Goal: Transaction & Acquisition: Subscribe to service/newsletter

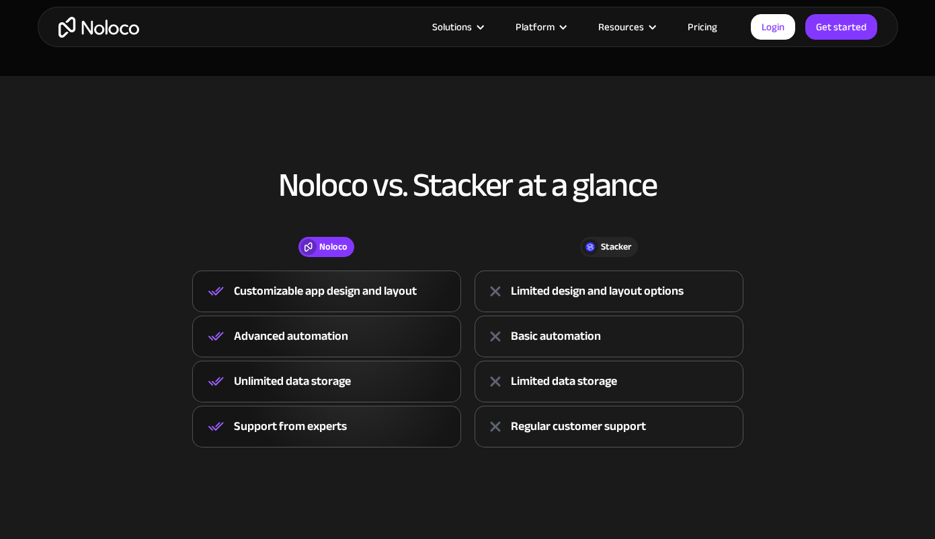
scroll to position [328, 0]
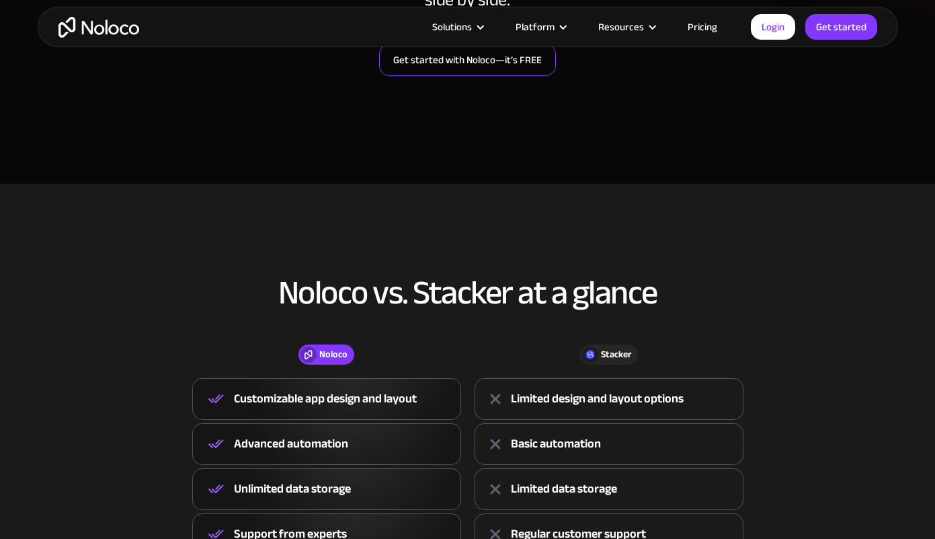
click at [453, 59] on link "Get started with Noloco—it’s FREE" at bounding box center [467, 60] width 177 height 32
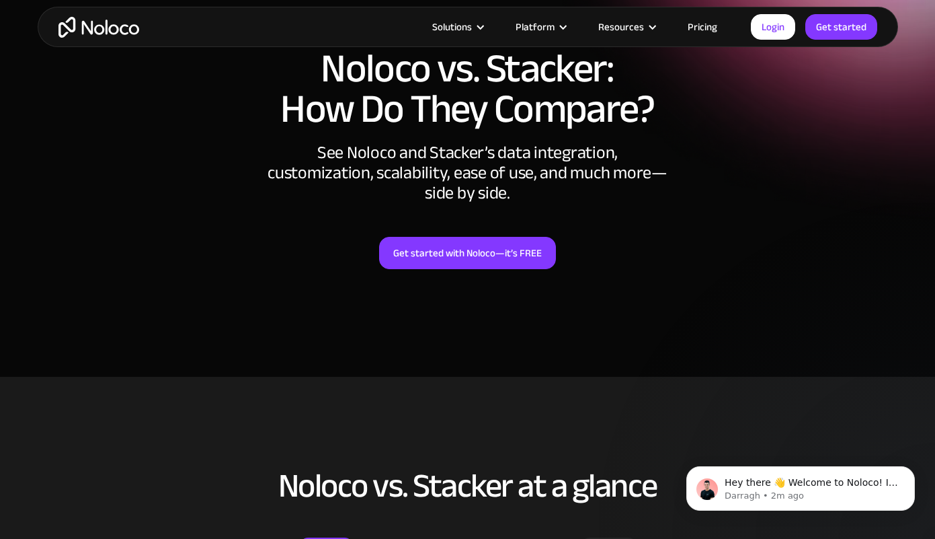
scroll to position [0, 0]
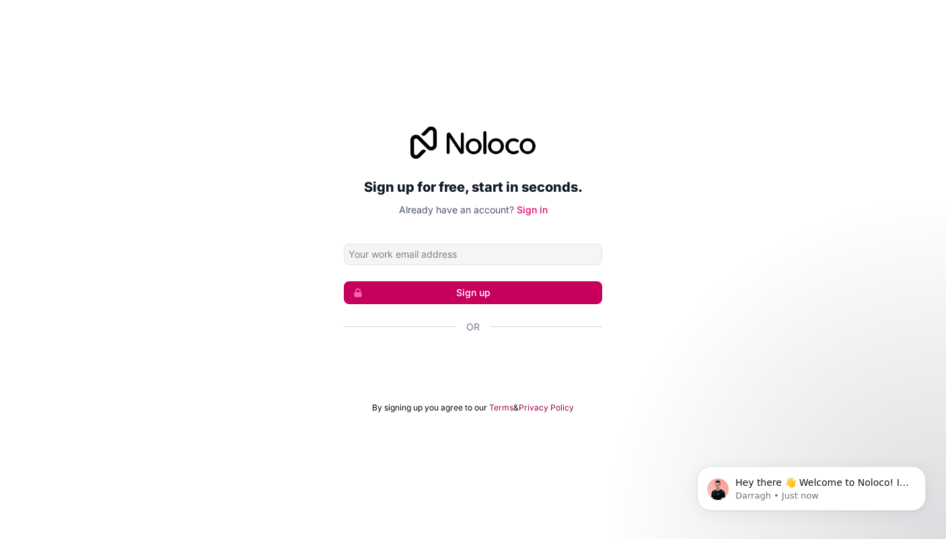
click at [517, 294] on button "Sign up" at bounding box center [473, 292] width 258 height 23
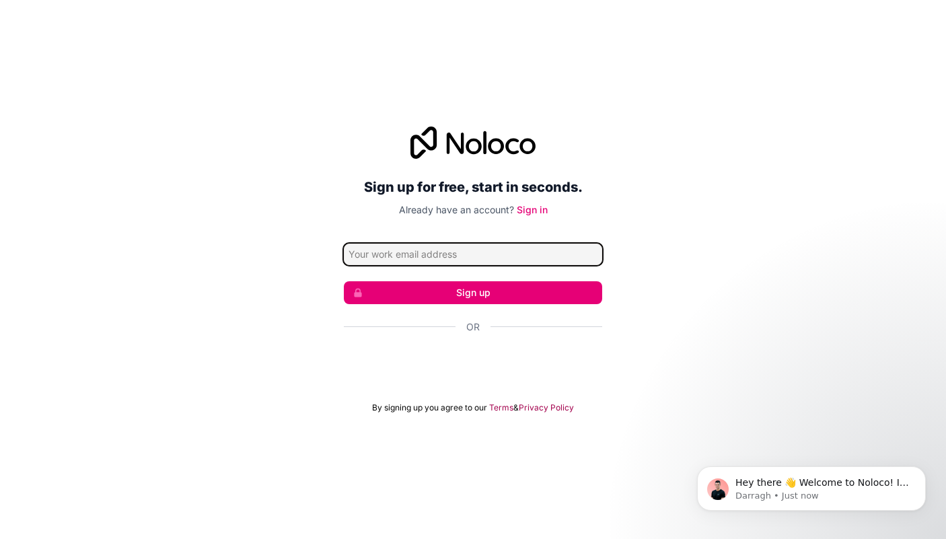
click at [487, 245] on input "Email address" at bounding box center [473, 254] width 258 height 22
type input "[EMAIL_ADDRESS][DOMAIN_NAME]"
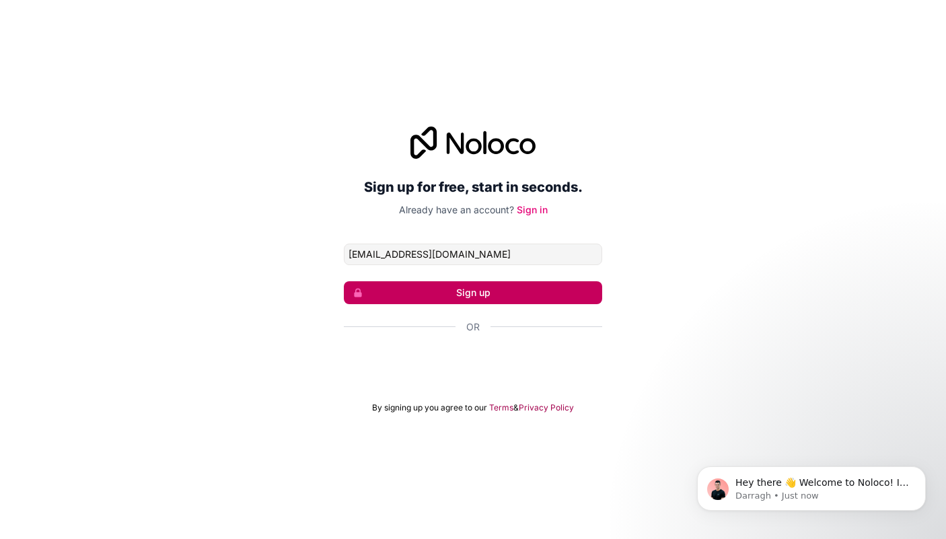
click at [461, 293] on button "Sign up" at bounding box center [473, 292] width 258 height 23
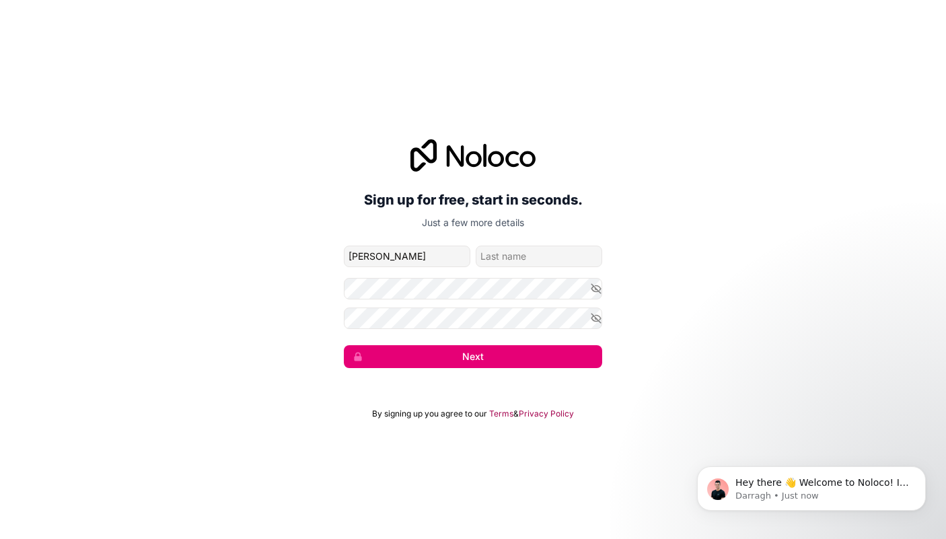
type input "[PERSON_NAME]"
click at [567, 258] on input "family-name" at bounding box center [538, 256] width 126 height 22
type input "Patatas"
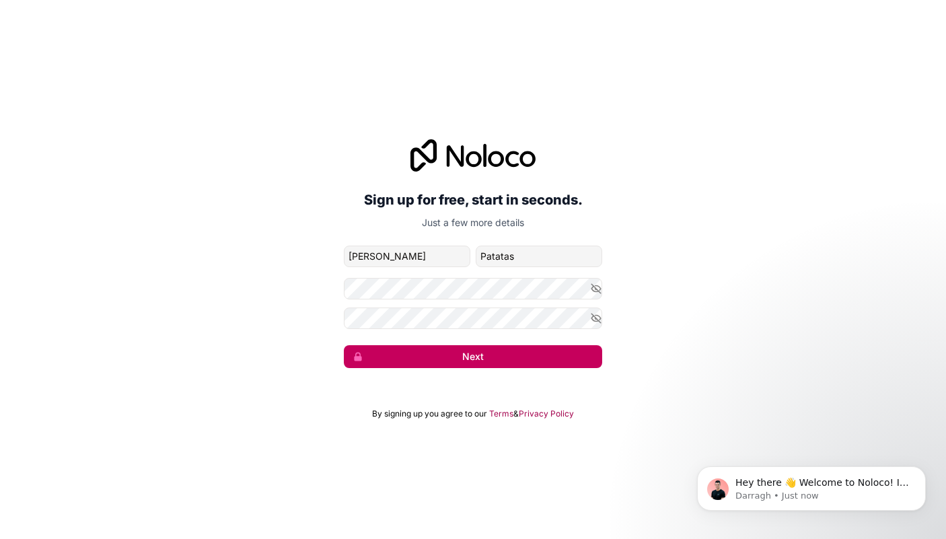
click at [481, 361] on button "Next" at bounding box center [473, 356] width 258 height 23
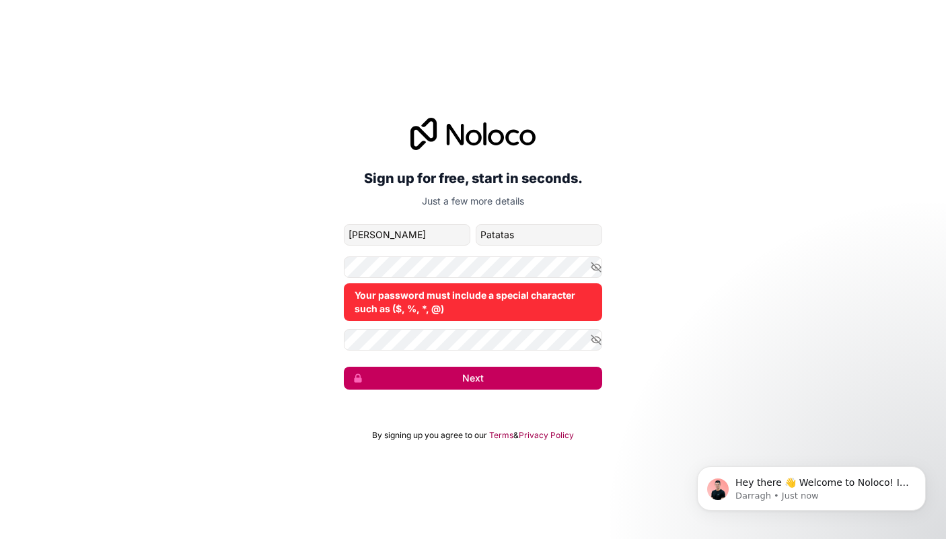
click at [479, 377] on button "Next" at bounding box center [473, 378] width 258 height 23
click at [438, 280] on div "Your password must include a special character such as ($, %, *, @)" at bounding box center [473, 288] width 258 height 65
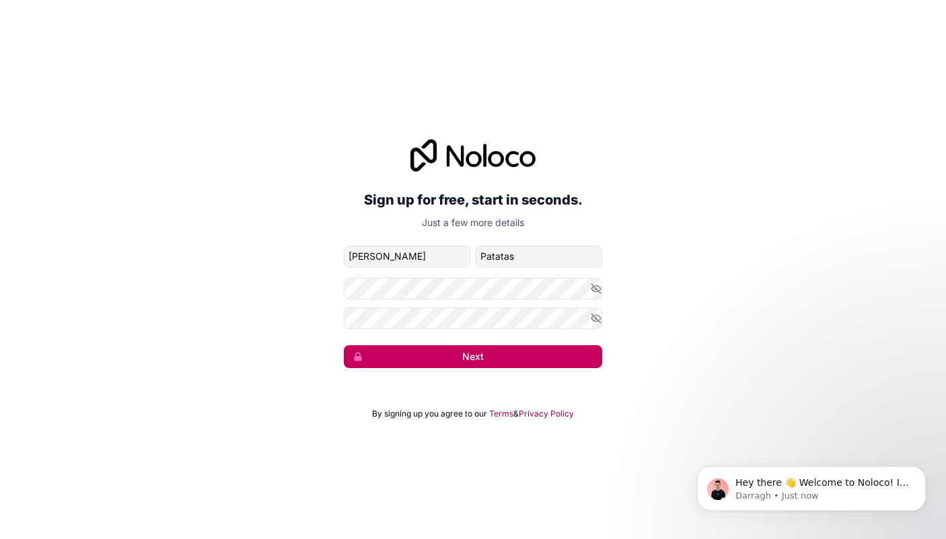
click at [466, 349] on button "Next" at bounding box center [473, 356] width 258 height 23
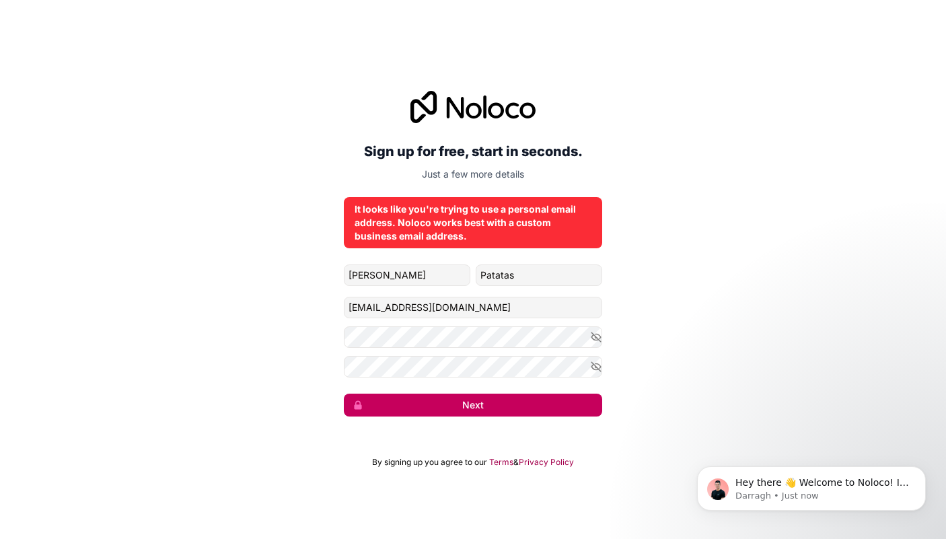
click at [460, 406] on button "Next" at bounding box center [473, 404] width 258 height 23
click at [460, 406] on button "submit" at bounding box center [473, 404] width 258 height 23
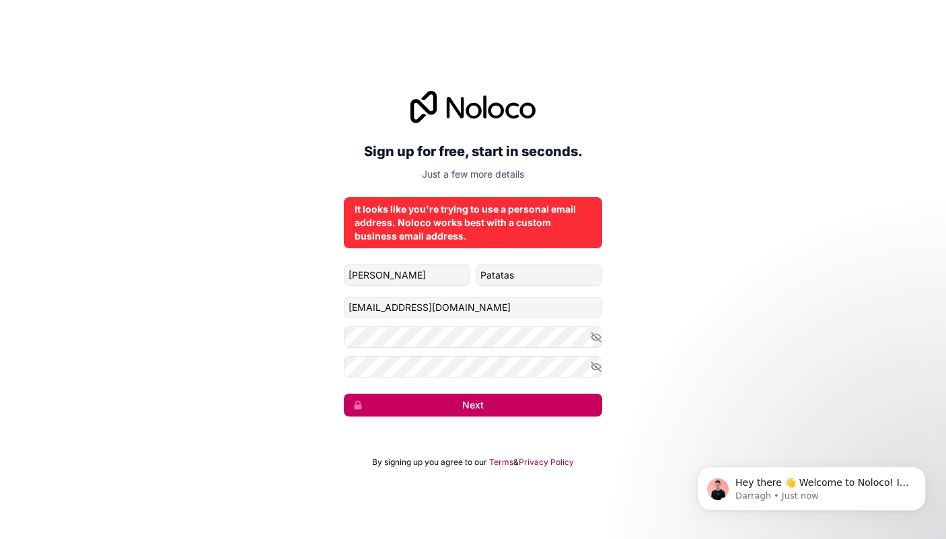
click at [460, 406] on button "Next" at bounding box center [473, 404] width 258 height 23
click at [460, 406] on button "submit" at bounding box center [473, 404] width 258 height 23
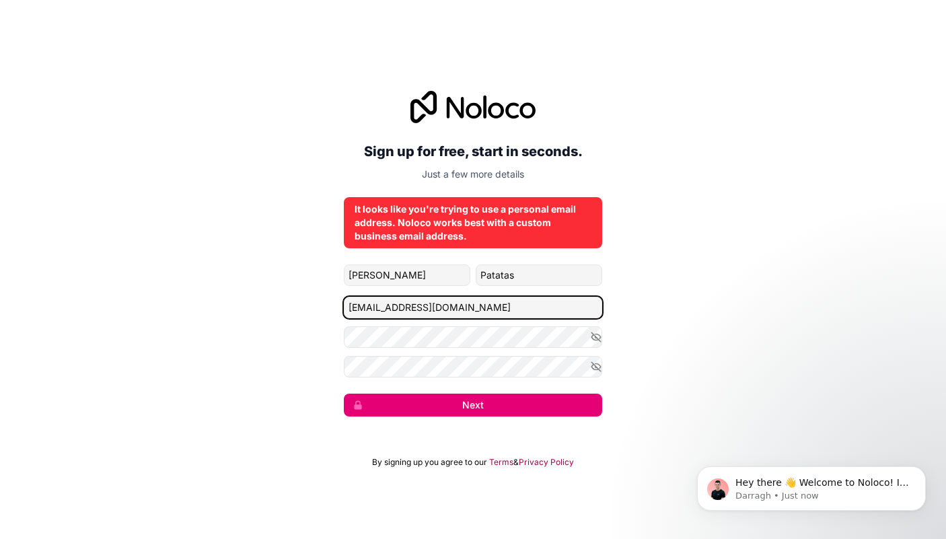
drag, startPoint x: 478, startPoint y: 306, endPoint x: 198, endPoint y: 306, distance: 280.4
click at [198, 306] on div "Sign up for free, start in seconds. Just a few more details It looks like you'r…" at bounding box center [473, 253] width 946 height 363
type input "u"
type input "[EMAIL_ADDRESS][DOMAIN_NAME]"
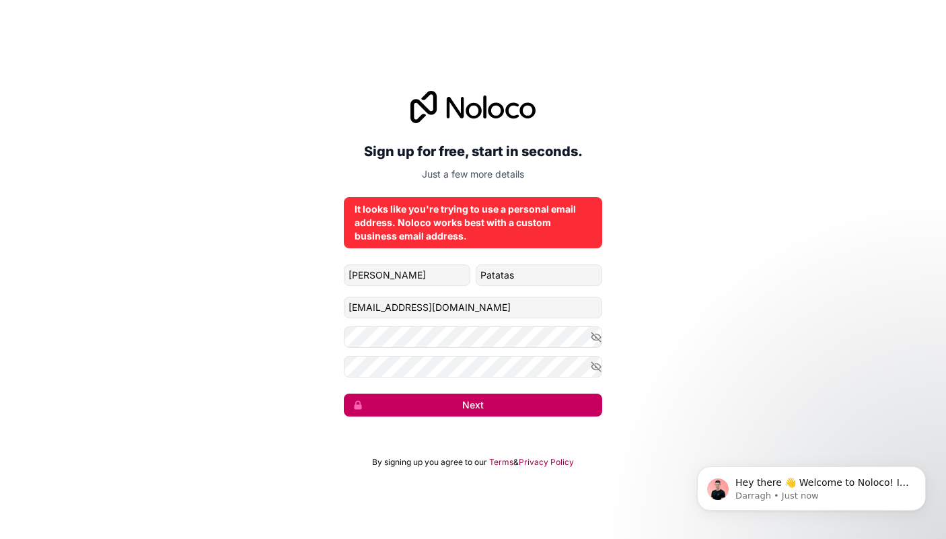
click at [475, 412] on button "Next" at bounding box center [473, 404] width 258 height 23
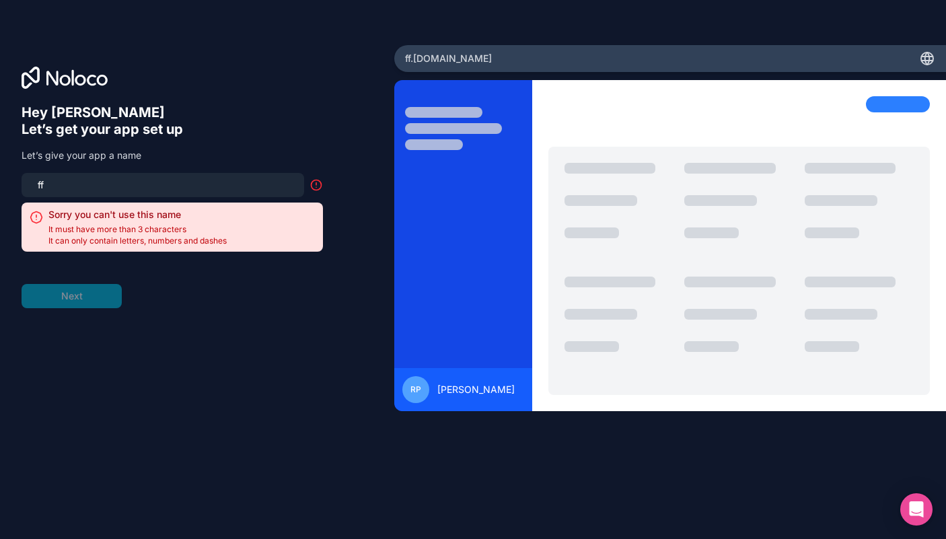
drag, startPoint x: 133, startPoint y: 192, endPoint x: 0, endPoint y: 190, distance: 133.2
click at [0, 190] on div "Hey [PERSON_NAME] 👋 Let’s get your app set up Let’s give your app a name ff Sor…" at bounding box center [197, 269] width 394 height 449
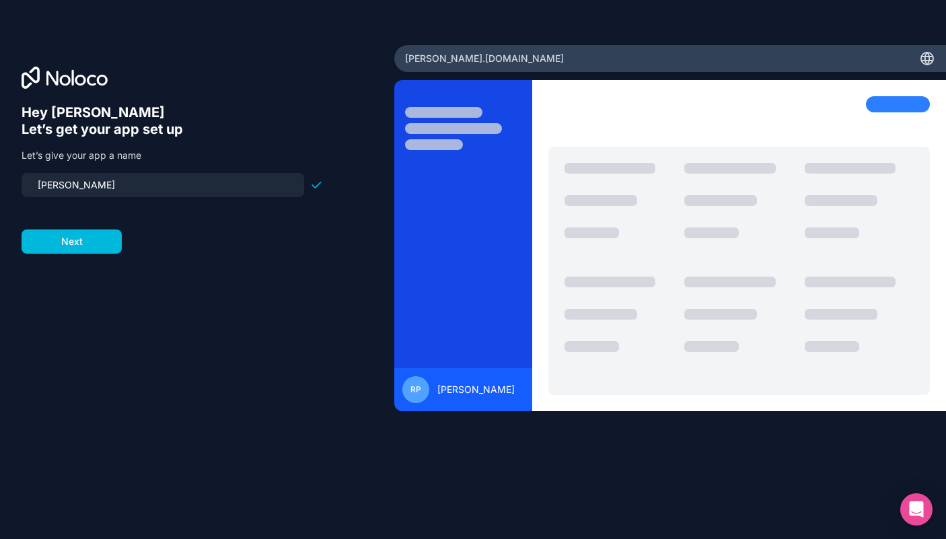
drag, startPoint x: 77, startPoint y: 185, endPoint x: 0, endPoint y: 202, distance: 79.3
click at [0, 203] on div "Hey [PERSON_NAME] 👋 Let’s get your app set up Let’s give your app a name [PERSO…" at bounding box center [197, 269] width 394 height 449
drag, startPoint x: 78, startPoint y: 176, endPoint x: 82, endPoint y: 188, distance: 12.1
click at [83, 188] on input "[PERSON_NAME]" at bounding box center [163, 185] width 266 height 19
click at [42, 188] on input "daycare-info" at bounding box center [163, 185] width 266 height 19
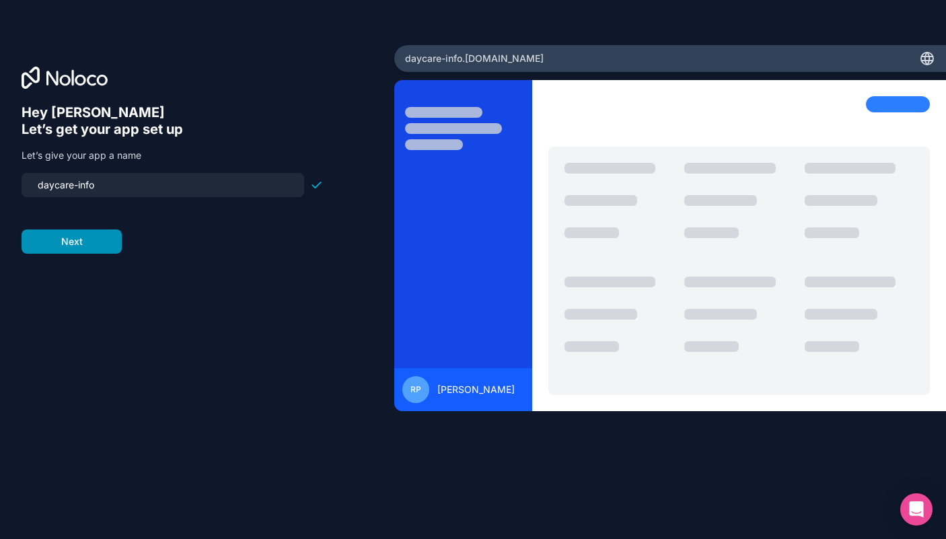
type input "daycare-info"
click at [99, 243] on button "Next" at bounding box center [72, 241] width 100 height 24
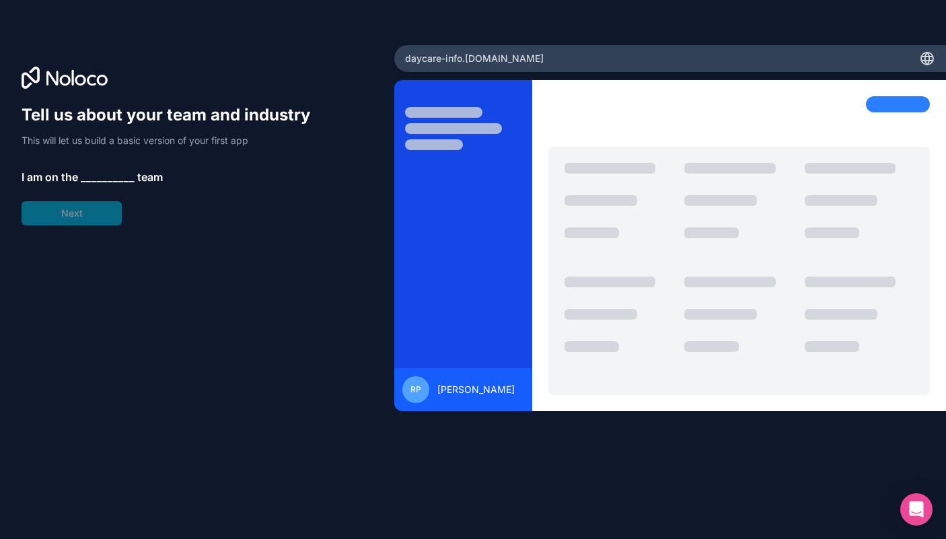
click at [81, 165] on div "Tell us about your team and industry This will let us build a basic version of …" at bounding box center [172, 164] width 301 height 121
click at [86, 173] on span "__________" at bounding box center [108, 177] width 54 height 16
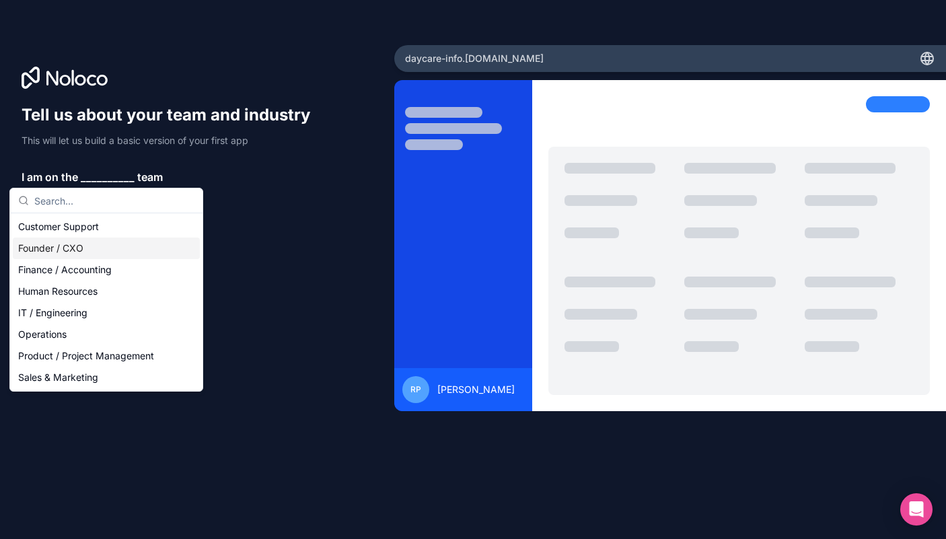
click at [106, 252] on div "Founder / CXO" at bounding box center [106, 248] width 187 height 22
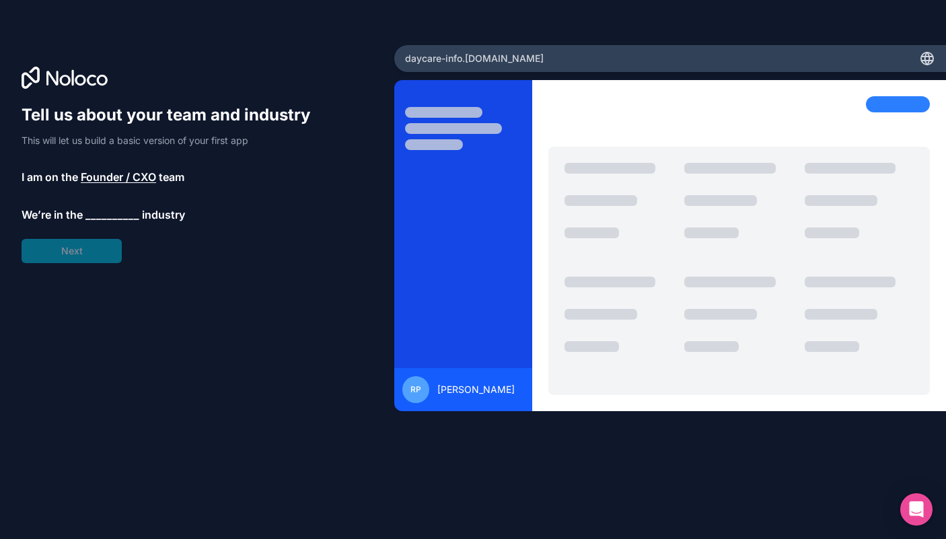
click at [95, 224] on div "Tell us about your team and industry This will let us build a basic version of …" at bounding box center [172, 183] width 301 height 159
click at [110, 223] on div "Tell us about your team and industry This will let us build a basic version of …" at bounding box center [172, 183] width 301 height 159
click at [101, 211] on span "__________" at bounding box center [112, 214] width 54 height 16
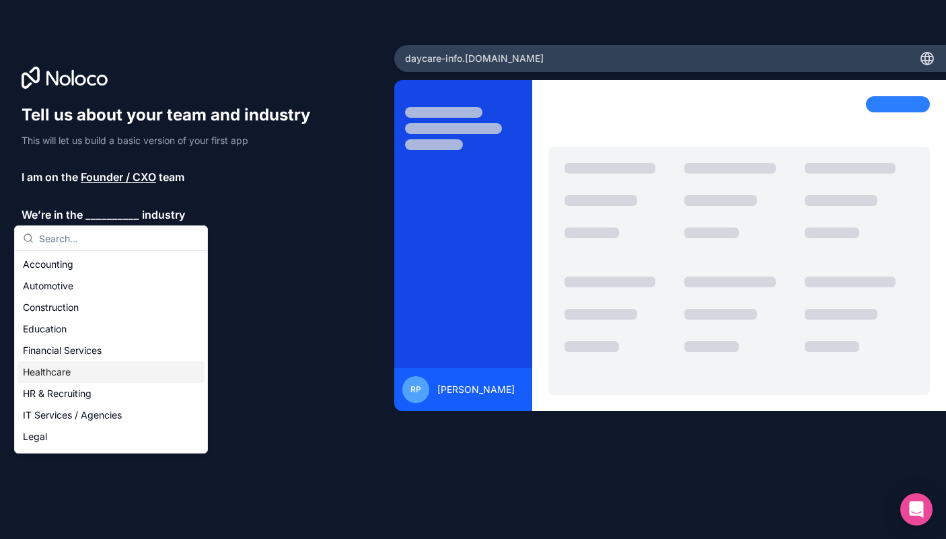
click at [87, 372] on div "Healthcare" at bounding box center [110, 372] width 187 height 22
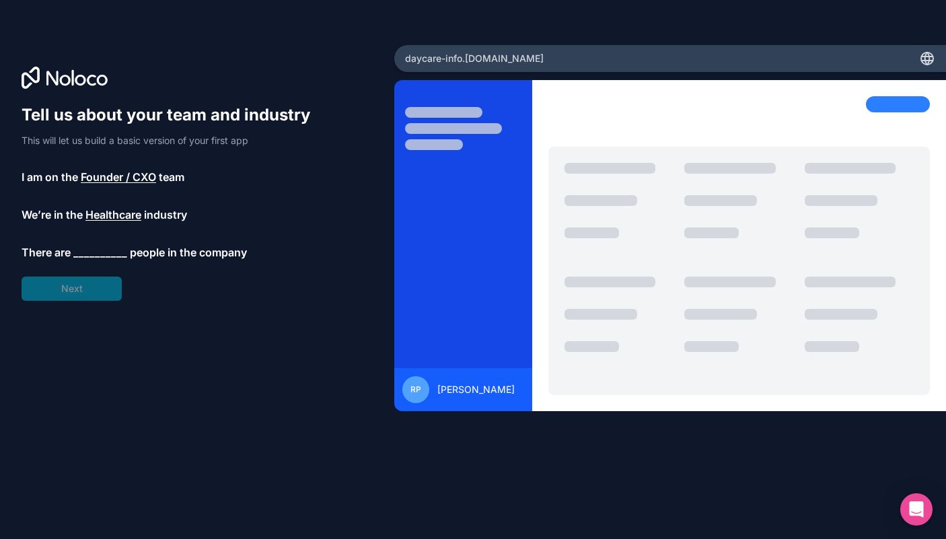
click at [98, 244] on span "__________" at bounding box center [100, 252] width 54 height 16
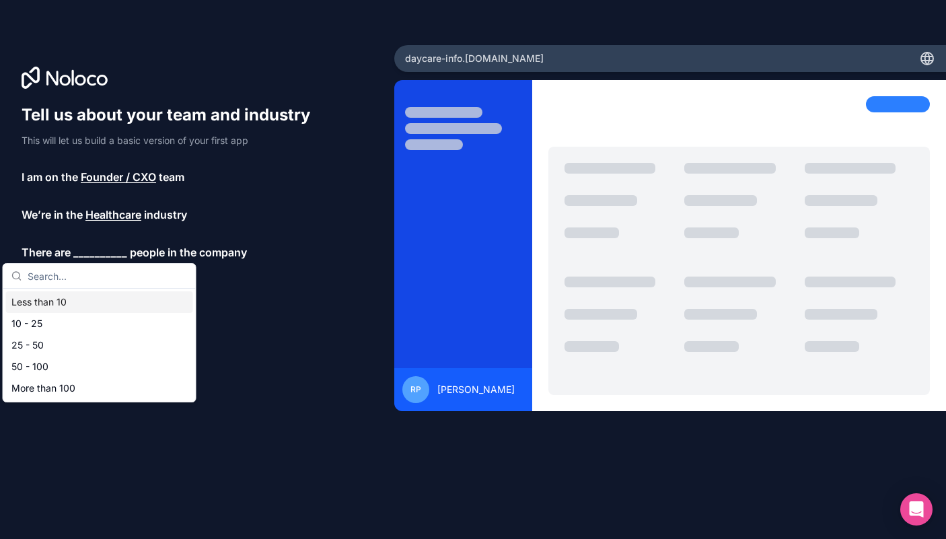
click at [87, 298] on div "Less than 10" at bounding box center [99, 302] width 187 height 22
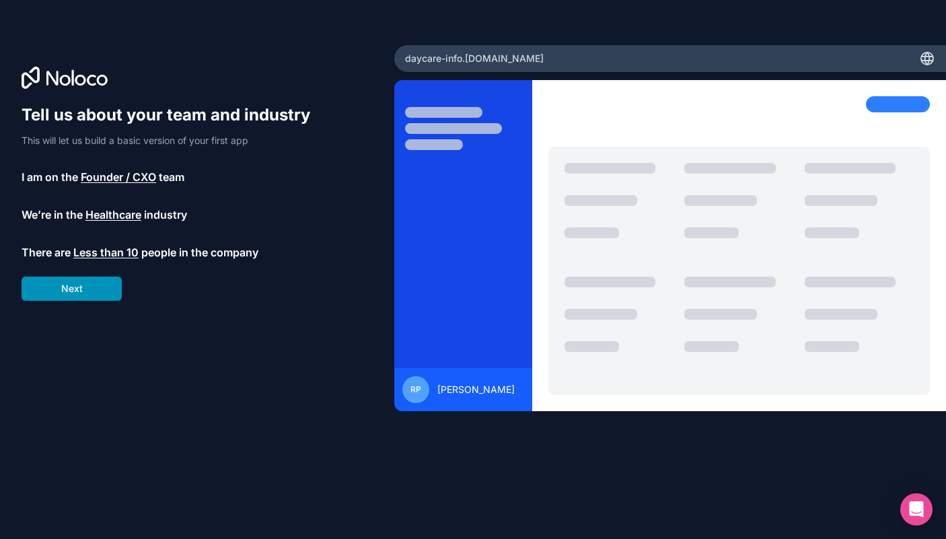
click at [92, 287] on button "Next" at bounding box center [72, 288] width 100 height 24
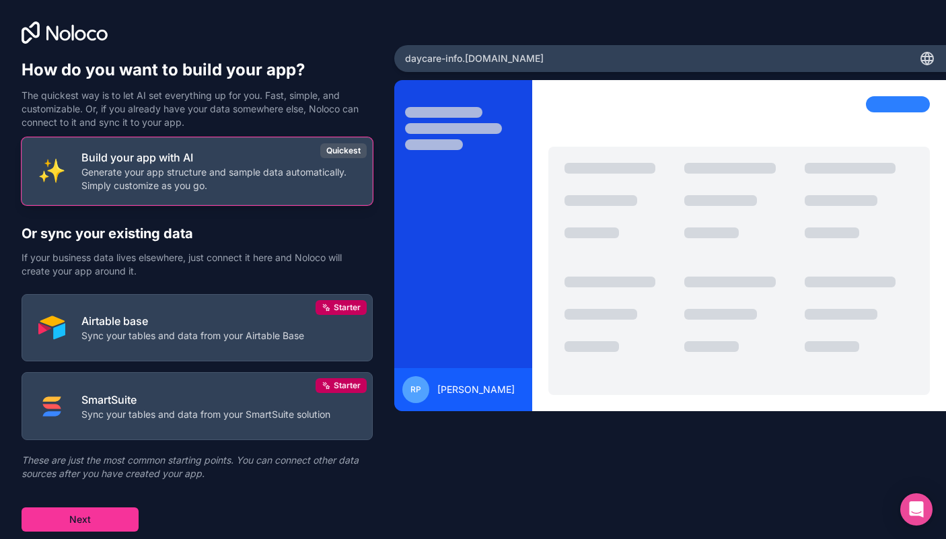
click at [176, 170] on p "Generate your app structure and sample data automatically. Simply customize as …" at bounding box center [218, 178] width 274 height 27
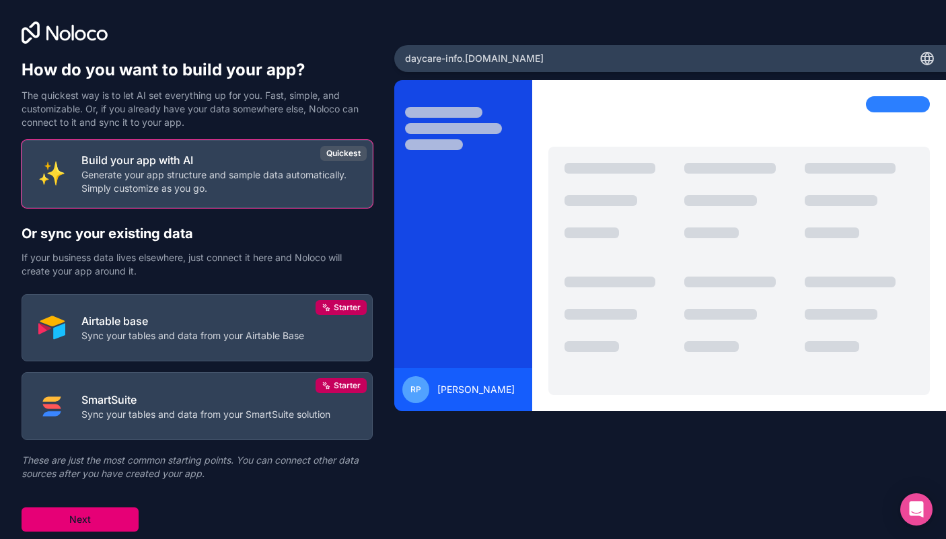
click at [101, 511] on button "Next" at bounding box center [80, 519] width 117 height 24
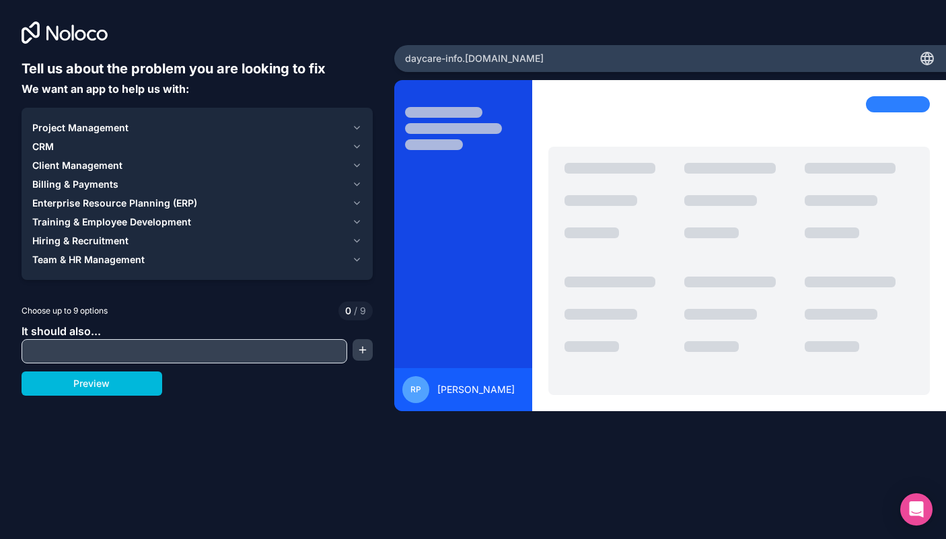
click at [344, 120] on button "Project Management" at bounding box center [197, 127] width 330 height 19
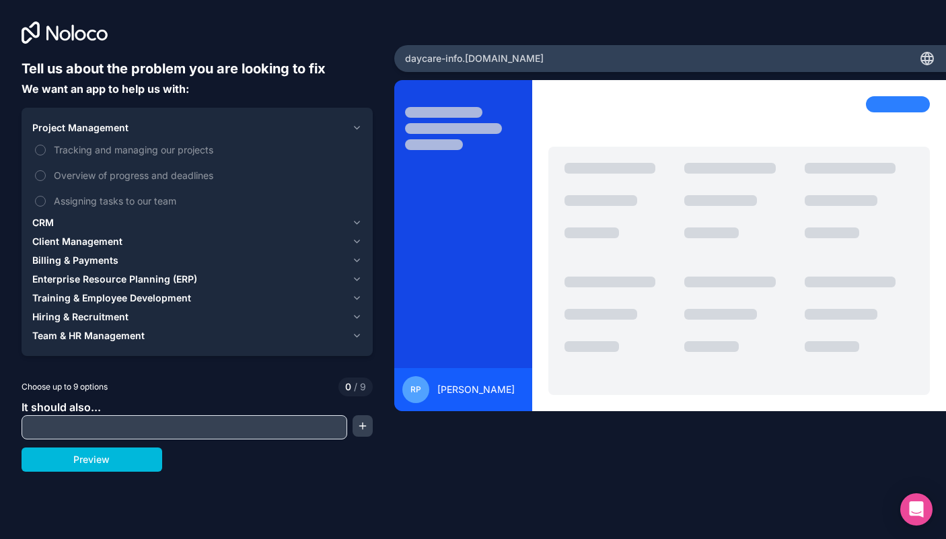
click at [350, 120] on button "Project Management" at bounding box center [197, 127] width 330 height 19
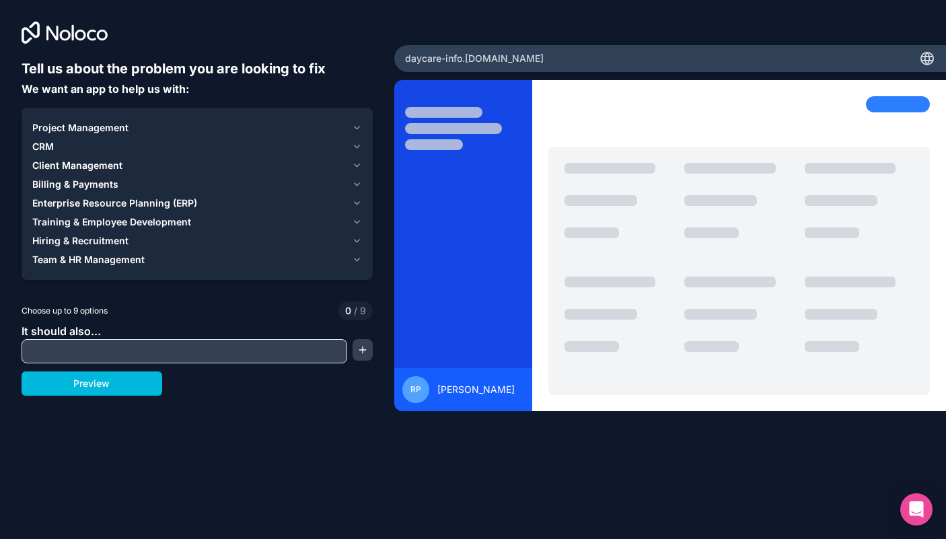
click at [352, 141] on button "CRM" at bounding box center [197, 146] width 330 height 19
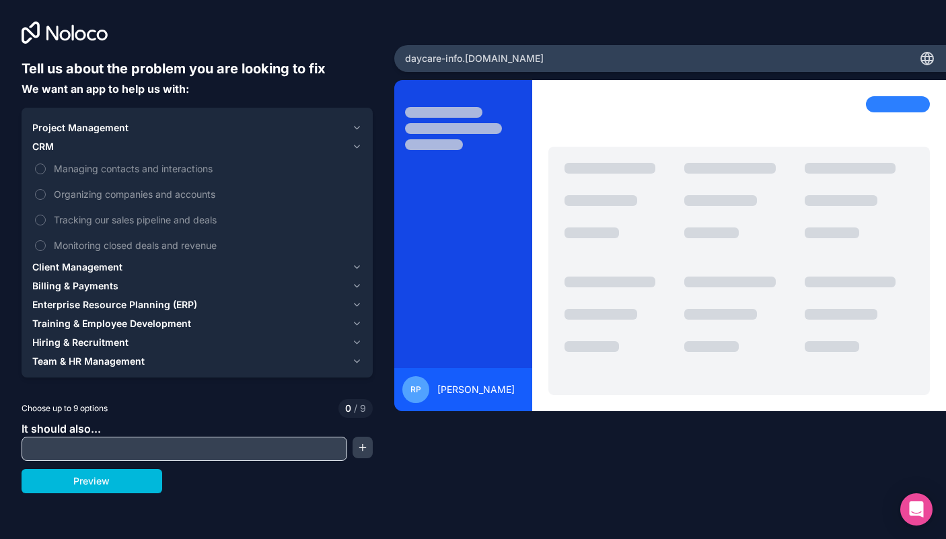
click at [352, 141] on button "CRM" at bounding box center [197, 146] width 330 height 19
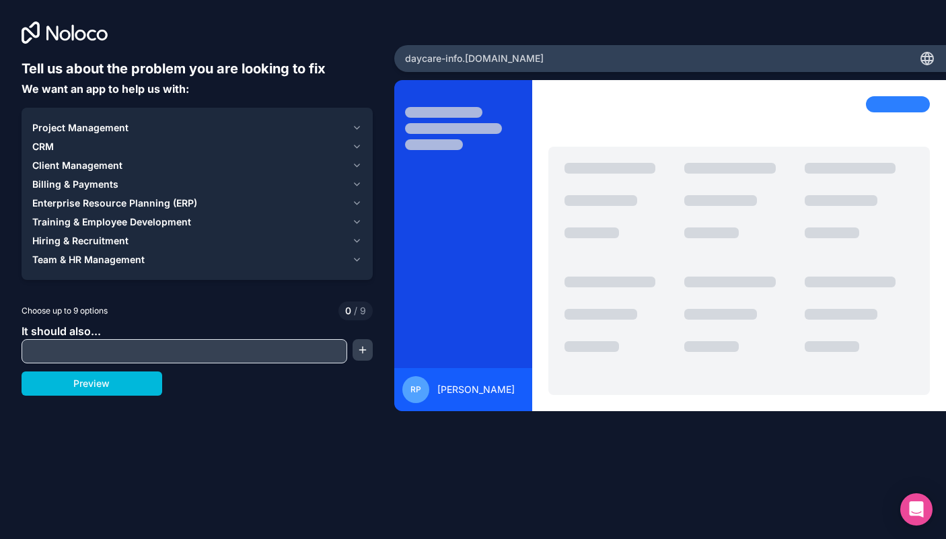
click at [197, 349] on input "text" at bounding box center [184, 351] width 319 height 19
click at [358, 262] on icon "button" at bounding box center [357, 259] width 10 height 11
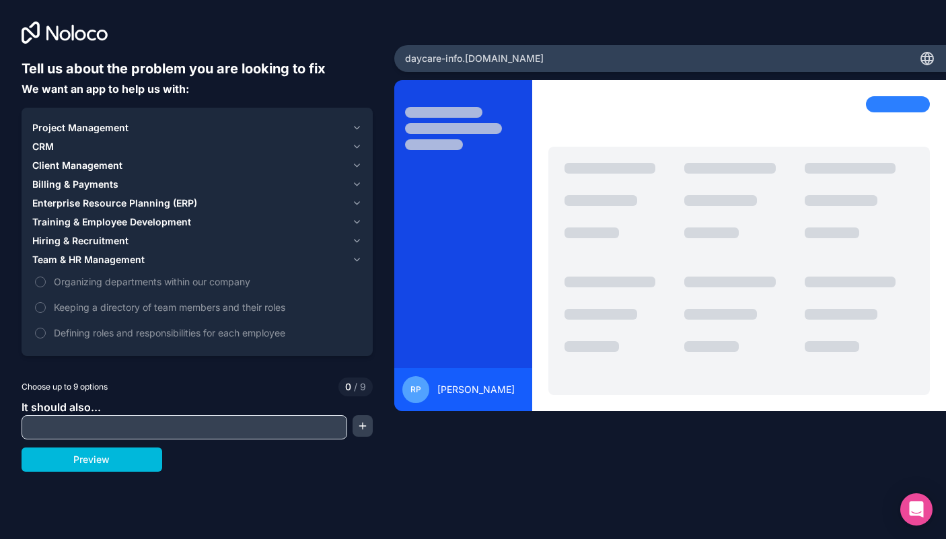
click at [358, 262] on icon "button" at bounding box center [357, 259] width 10 height 11
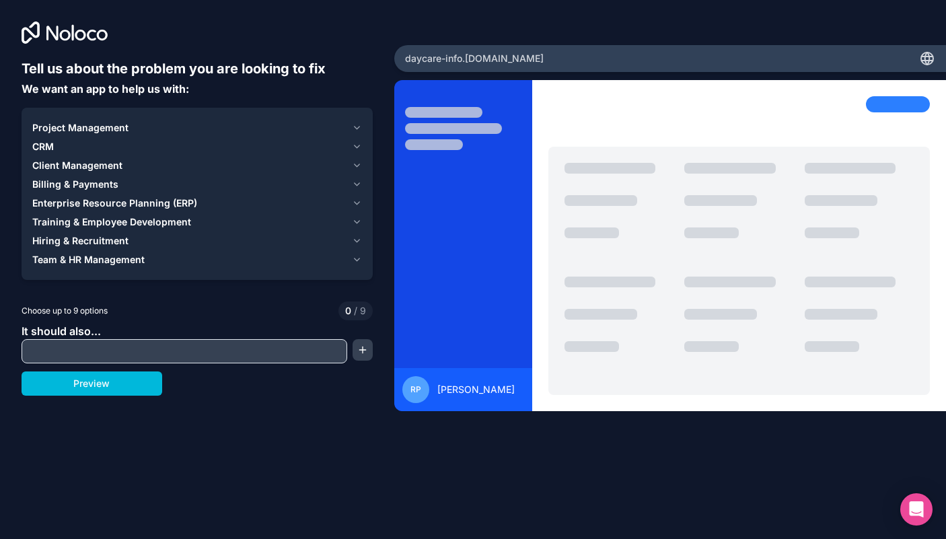
click at [354, 241] on icon "button" at bounding box center [357, 240] width 10 height 11
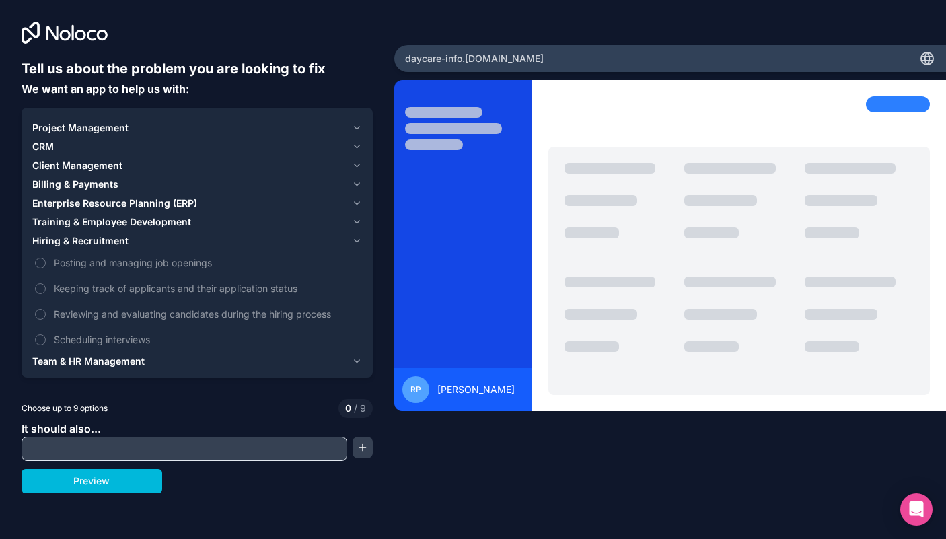
click at [354, 241] on icon "button" at bounding box center [357, 240] width 10 height 11
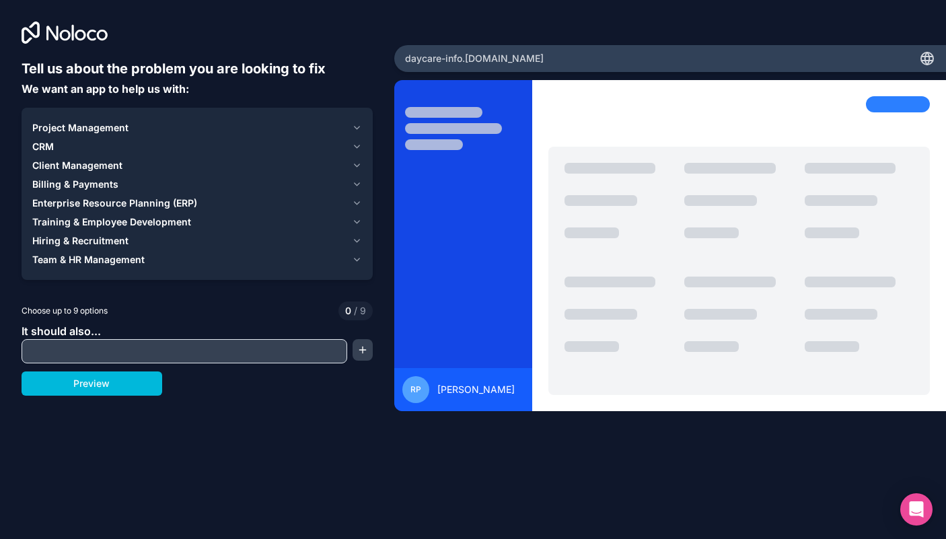
click at [356, 217] on icon "button" at bounding box center [357, 222] width 10 height 11
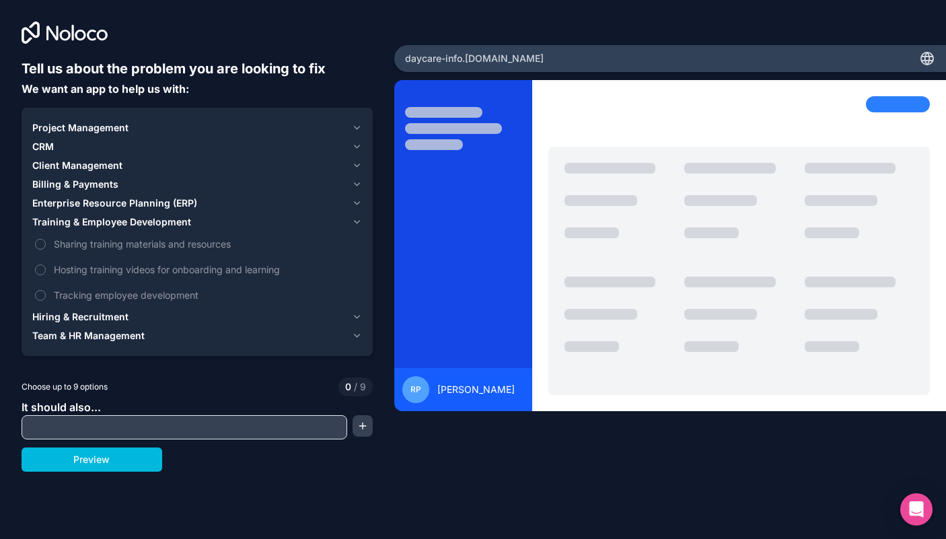
click at [356, 217] on icon "button" at bounding box center [357, 222] width 10 height 11
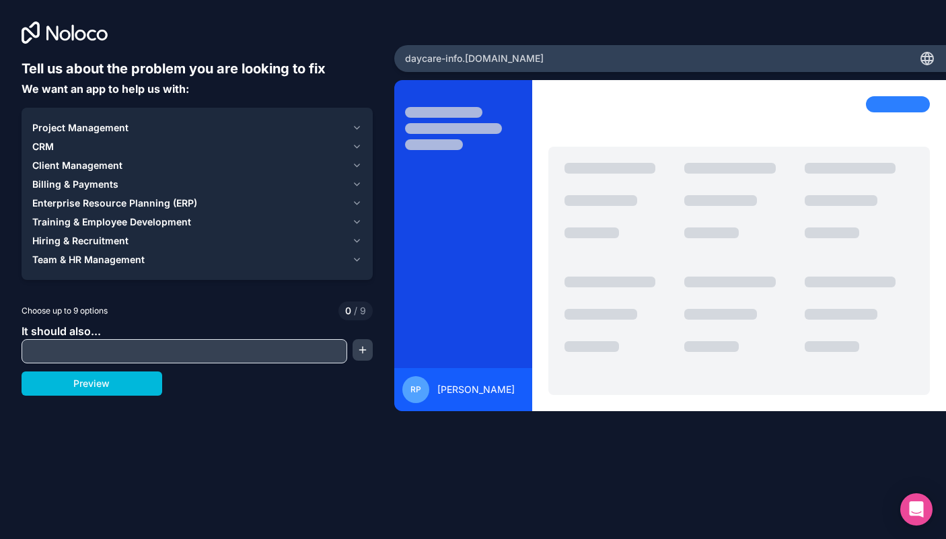
click at [226, 344] on input "text" at bounding box center [184, 351] width 319 height 19
type input "s"
type input "check adverse effects"
click at [364, 346] on button "button" at bounding box center [362, 350] width 20 height 22
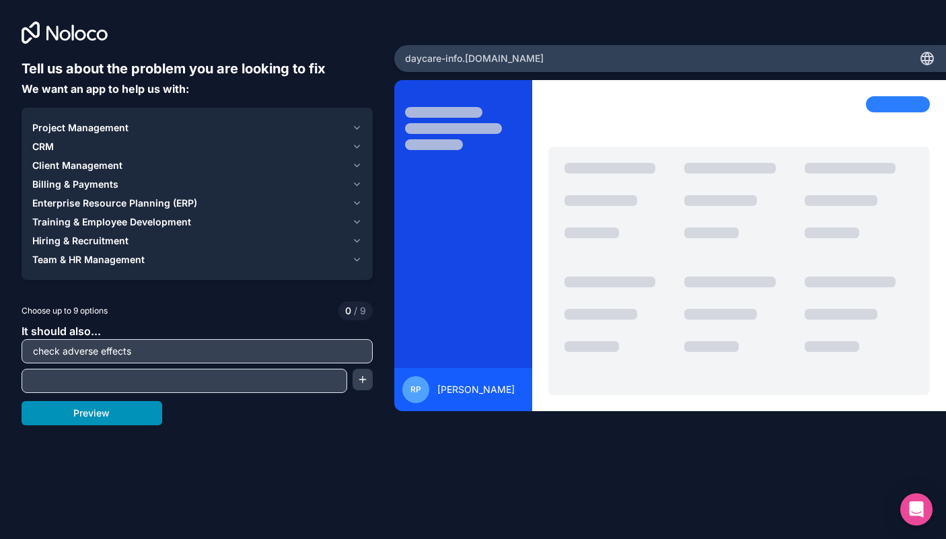
click at [133, 418] on button "Preview" at bounding box center [92, 413] width 141 height 24
click at [187, 126] on div "Project Management" at bounding box center [189, 127] width 314 height 13
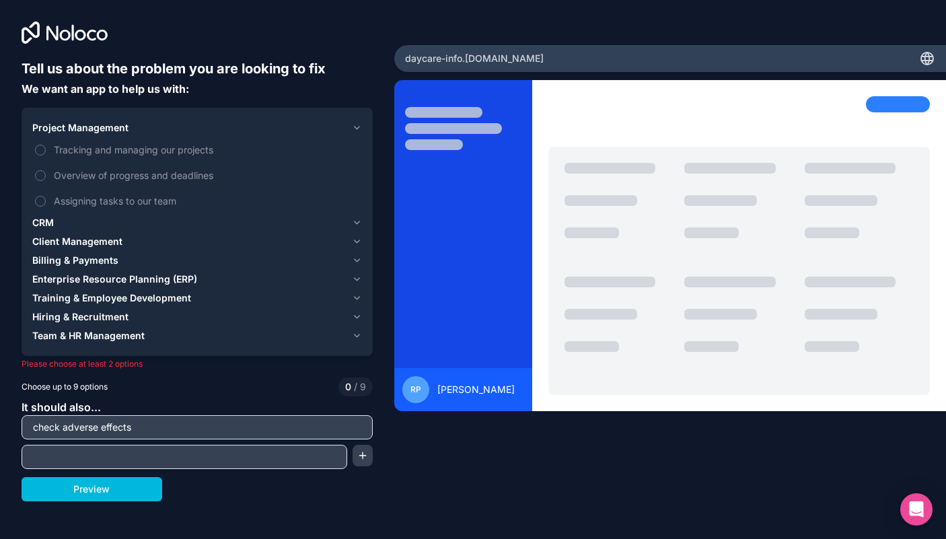
click at [31, 30] on icon at bounding box center [65, 33] width 86 height 22
